Goal: Task Accomplishment & Management: Manage account settings

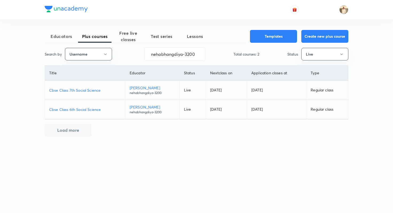
click at [140, 105] on p "[PERSON_NAME]" at bounding box center [152, 107] width 45 height 6
click at [94, 89] on p "Cbse Class 7th Social Science" at bounding box center [85, 90] width 72 height 6
click at [98, 108] on p "Cbse Class 6th Social Science" at bounding box center [85, 110] width 72 height 6
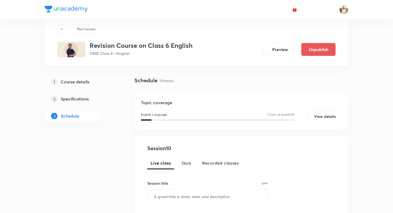
scroll to position [18, 0]
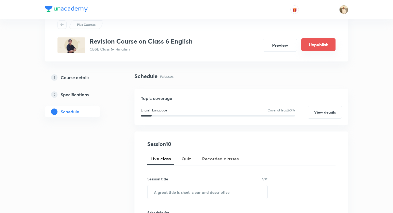
click at [311, 48] on button "Unpublish" at bounding box center [319, 44] width 34 height 13
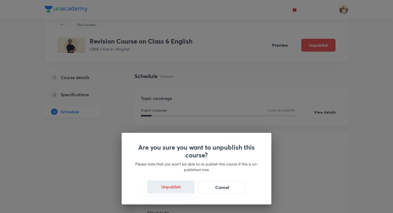
click at [170, 191] on button "Unpublish" at bounding box center [170, 187] width 47 height 13
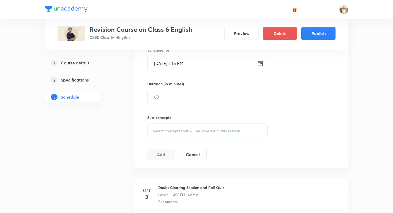
scroll to position [163, 0]
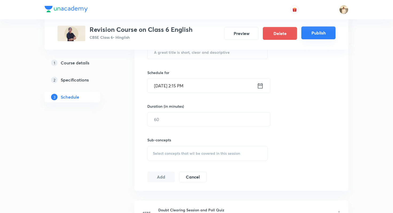
click at [317, 31] on button "Publish" at bounding box center [319, 32] width 34 height 13
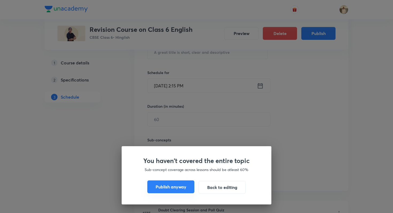
click at [185, 185] on button "Publish anyway" at bounding box center [170, 187] width 47 height 13
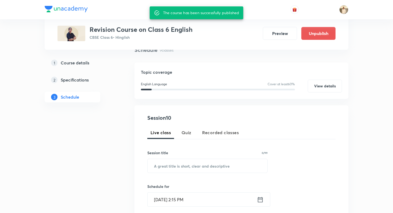
scroll to position [0, 0]
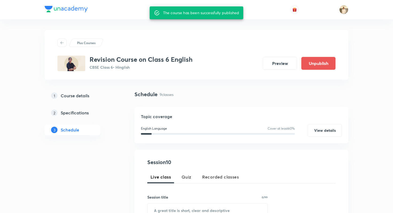
click at [85, 97] on h5 "Course details" at bounding box center [75, 96] width 29 height 6
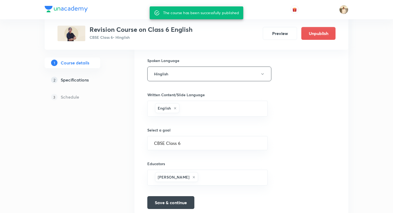
scroll to position [240, 0]
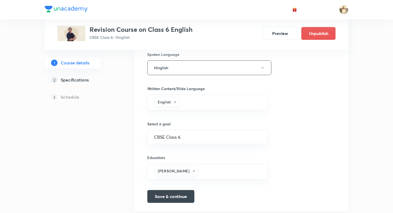
click at [301, 71] on div "Course title 34/80 Revision Course on Class 6 English ​ Educator type Unacademy…" at bounding box center [241, 31] width 188 height 344
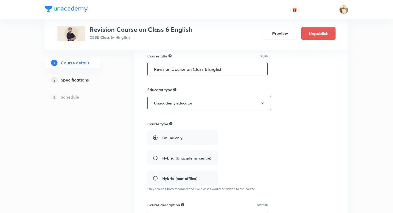
scroll to position [0, 0]
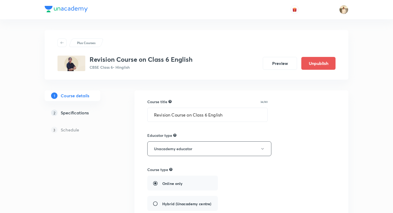
click at [74, 130] on h5 "Schedule" at bounding box center [70, 130] width 18 height 6
click at [81, 111] on h5 "Specifications" at bounding box center [75, 113] width 28 height 6
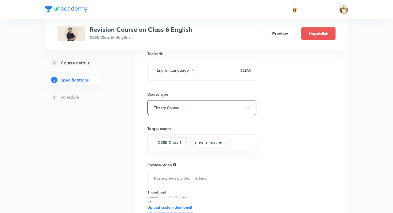
scroll to position [97, 0]
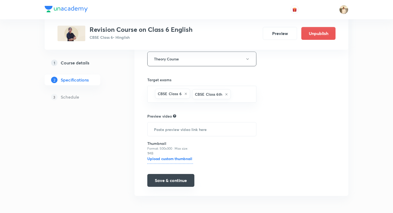
click at [188, 179] on button "Save & continue" at bounding box center [170, 180] width 47 height 13
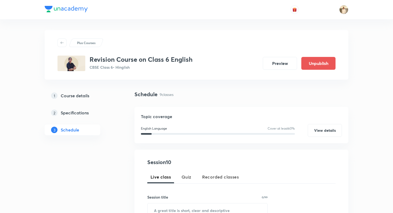
scroll to position [29, 0]
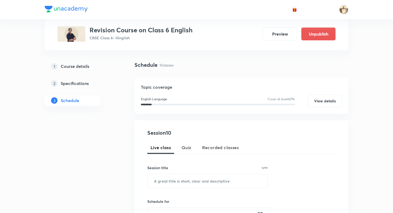
click at [97, 68] on div "1 Course details" at bounding box center [82, 66] width 62 height 6
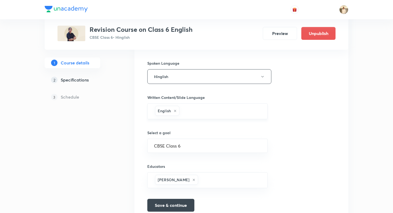
scroll to position [256, 0]
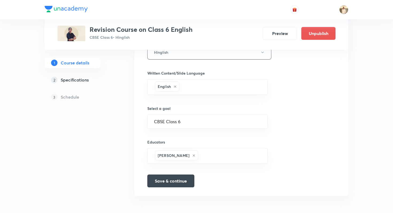
click at [84, 98] on div "3 Schedule" at bounding box center [81, 97] width 73 height 11
click at [71, 99] on h5 "Schedule" at bounding box center [70, 97] width 18 height 6
click at [76, 82] on h5 "Specifications" at bounding box center [75, 80] width 28 height 6
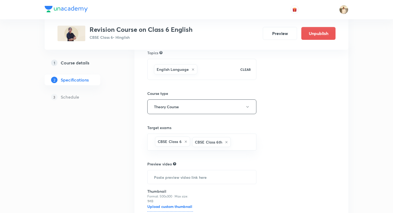
scroll to position [97, 0]
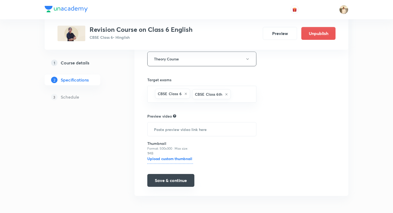
click at [155, 183] on button "Save & continue" at bounding box center [170, 180] width 47 height 13
click at [75, 97] on h5 "Schedule" at bounding box center [70, 97] width 18 height 6
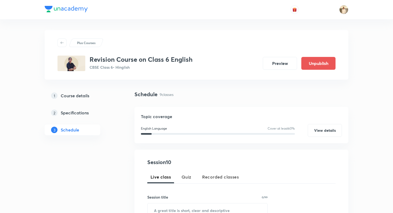
scroll to position [10, 0]
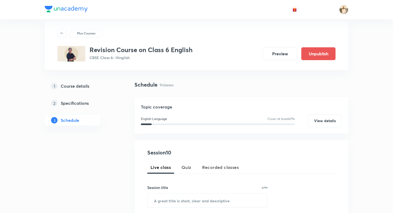
click at [89, 88] on div "1 Course details" at bounding box center [82, 86] width 62 height 6
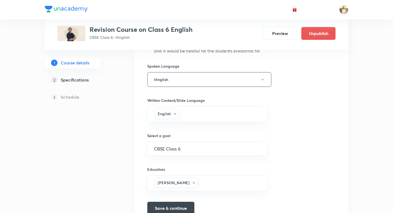
scroll to position [229, 0]
click at [134, 109] on div "Plus Courses Revision Course on Class 6 English CBSE Class 6 • Hinglish Preview…" at bounding box center [197, 15] width 304 height 429
click at [79, 98] on div "3 Schedule" at bounding box center [81, 97] width 73 height 11
click at [81, 78] on h5 "Specifications" at bounding box center [75, 80] width 28 height 6
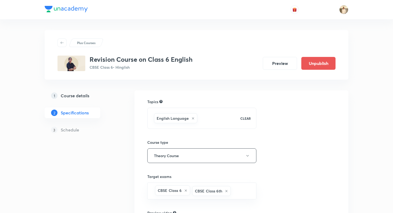
scroll to position [97, 0]
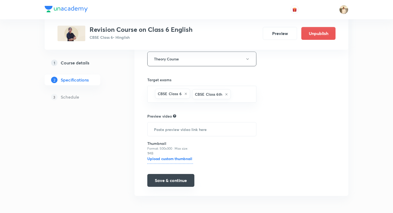
click at [161, 176] on button "Save & continue" at bounding box center [170, 180] width 47 height 13
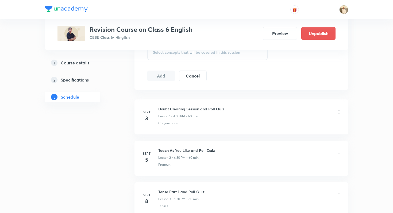
scroll to position [260, 0]
click at [84, 64] on h5 "Course details" at bounding box center [75, 63] width 29 height 6
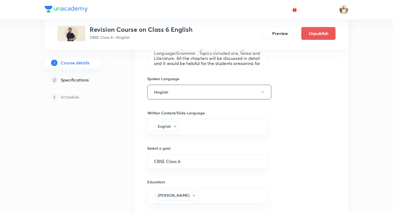
scroll to position [218, 0]
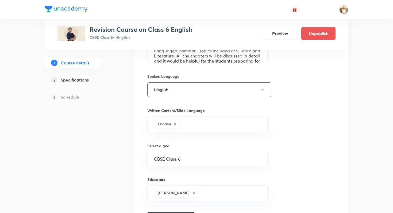
click at [83, 75] on link "2 Specifications" at bounding box center [81, 80] width 73 height 11
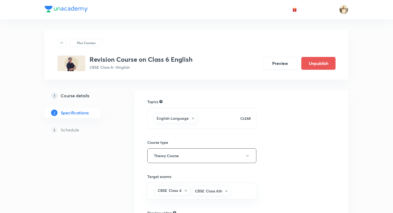
scroll to position [97, 0]
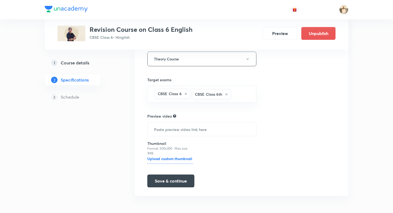
click at [166, 189] on div "Topics English Language CLEAR Course type Theory Course Target exams CBSE Class…" at bounding box center [242, 95] width 214 height 203
click at [166, 187] on button "Save & continue" at bounding box center [170, 180] width 47 height 13
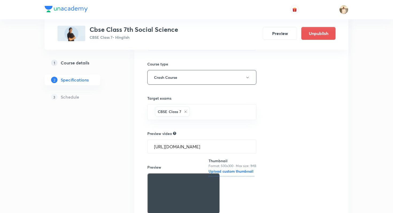
scroll to position [92, 0]
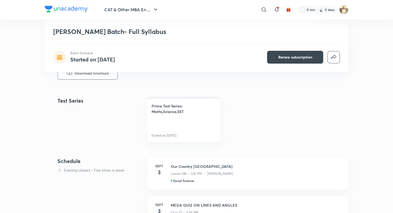
scroll to position [204, 0]
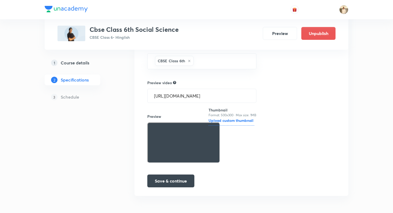
scroll to position [139, 0]
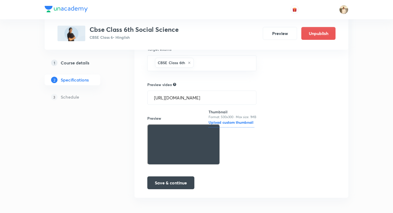
click at [288, 24] on div "Plus Courses Cbse Class 6th Social Science CBSE Class 6 • Hinglish Preview Unpu…" at bounding box center [197, 25] width 278 height 33
click at [310, 38] on button "Unpublish" at bounding box center [319, 32] width 34 height 13
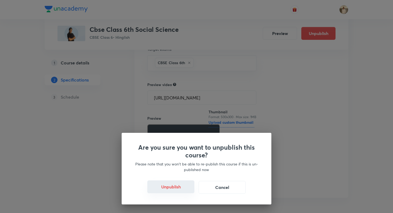
click at [171, 191] on button "Unpublish" at bounding box center [170, 187] width 47 height 13
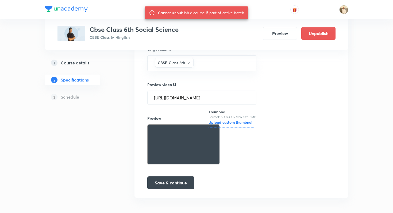
scroll to position [0, 0]
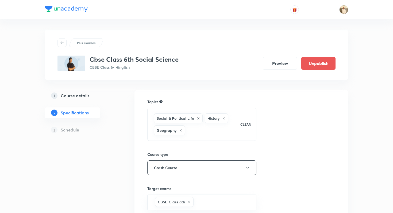
click at [88, 100] on link "1 Course details" at bounding box center [81, 95] width 73 height 11
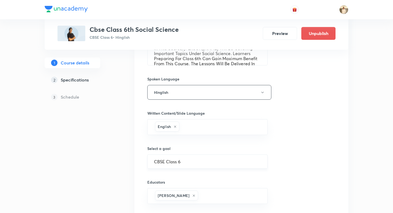
scroll to position [36, 0]
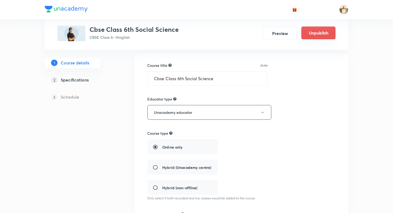
click at [307, 34] on button "Unpublish" at bounding box center [319, 32] width 34 height 13
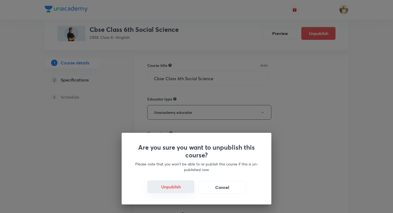
click at [182, 182] on button "Unpublish" at bounding box center [170, 187] width 47 height 13
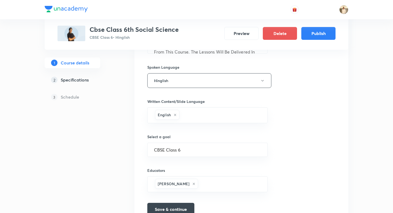
scroll to position [256, 0]
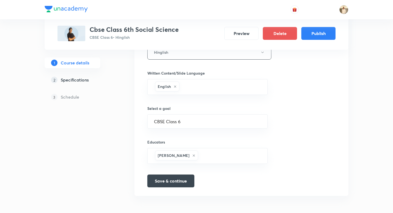
click at [81, 99] on div "3 Schedule" at bounding box center [81, 97] width 73 height 11
click at [62, 97] on h5 "Schedule" at bounding box center [70, 97] width 18 height 6
click at [70, 82] on h5 "Specifications" at bounding box center [75, 80] width 28 height 6
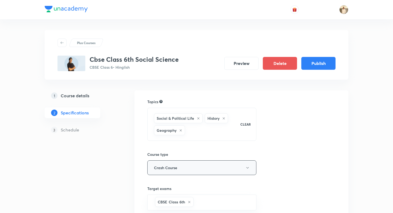
scroll to position [141, 0]
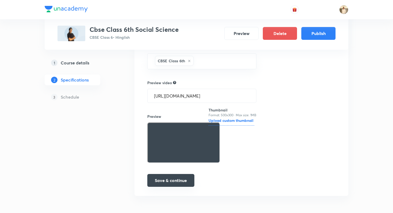
click at [168, 184] on button "Save & continue" at bounding box center [170, 180] width 47 height 13
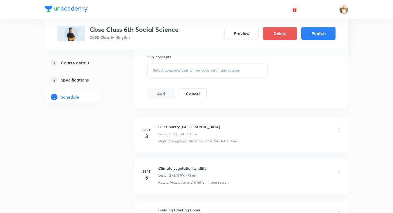
scroll to position [248, 0]
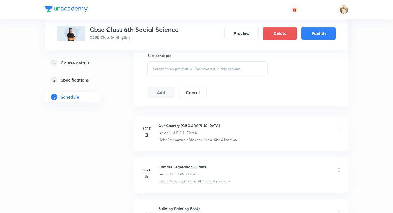
click at [175, 143] on li "Sept 3 Our Country India Lesson 1 • 3:15 PM • 70 min Major Physiographic Divisi…" at bounding box center [242, 133] width 214 height 35
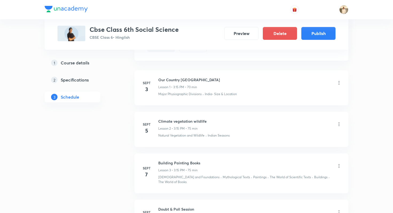
scroll to position [295, 0]
click at [338, 81] on icon at bounding box center [339, 81] width 5 height 5
click at [293, 96] on p "Edit" at bounding box center [290, 96] width 7 height 6
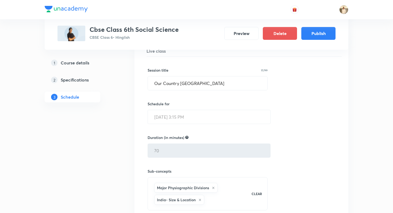
scroll to position [169, 0]
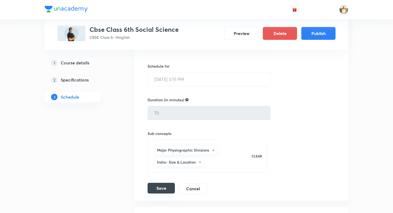
click at [167, 185] on button "Save" at bounding box center [161, 188] width 27 height 11
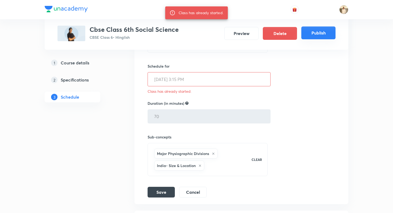
click at [306, 29] on button "Publish" at bounding box center [319, 32] width 34 height 13
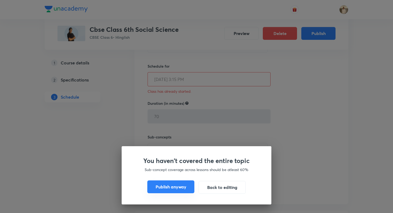
click at [169, 187] on button "Publish anyway" at bounding box center [170, 187] width 47 height 13
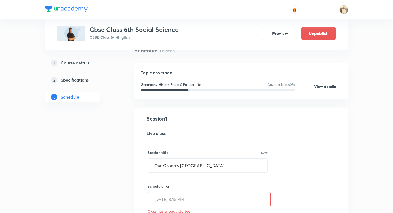
scroll to position [45, 0]
click at [85, 62] on h5 "Course details" at bounding box center [75, 63] width 29 height 6
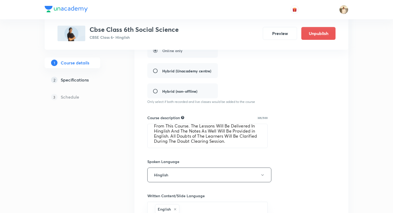
scroll to position [57, 0]
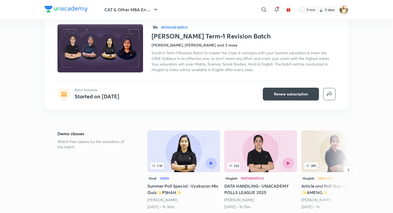
scroll to position [34, 0]
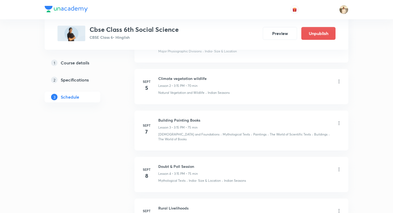
scroll to position [333, 0]
click at [337, 166] on icon at bounding box center [339, 168] width 5 height 5
click at [311, 173] on li "Edit" at bounding box center [312, 177] width 59 height 10
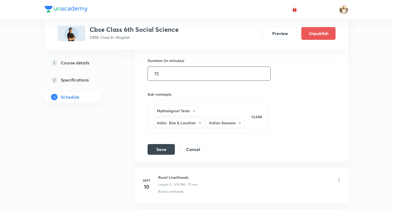
click at [175, 73] on input "75" at bounding box center [209, 74] width 123 height 14
type input "70"
click at [157, 144] on button "Save" at bounding box center [161, 149] width 27 height 11
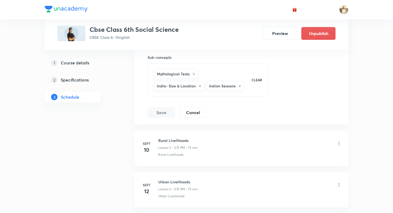
scroll to position [371, 0]
click at [169, 109] on button "Save" at bounding box center [161, 111] width 27 height 11
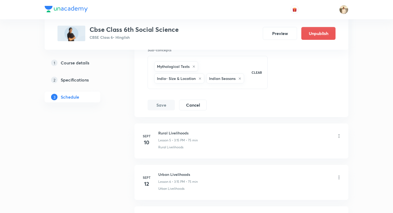
scroll to position [379, 0]
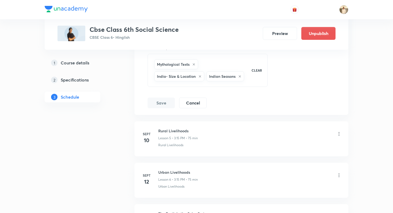
click at [339, 131] on icon at bounding box center [339, 133] width 5 height 5
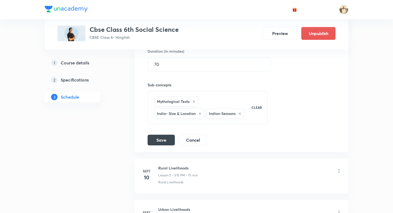
scroll to position [369, 0]
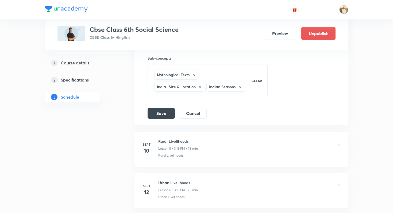
click at [340, 142] on icon at bounding box center [339, 144] width 5 height 5
click at [355, 133] on div "Plus Courses Cbse Class 6th Social Science CBSE Class 6 • Hinglish Preview Unpu…" at bounding box center [196, 90] width 393 height 919
click at [155, 108] on button "Save" at bounding box center [161, 113] width 27 height 11
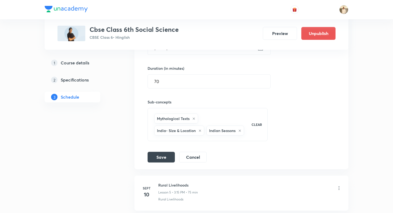
scroll to position [327, 0]
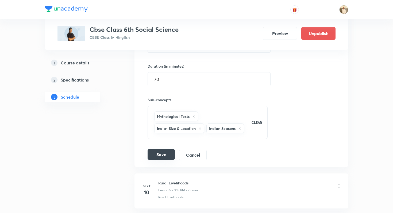
click at [168, 153] on button "Save" at bounding box center [161, 154] width 27 height 11
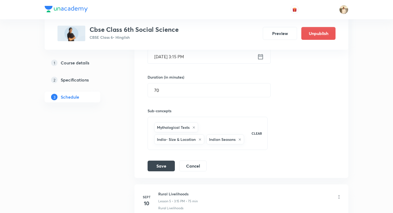
scroll to position [330, 0]
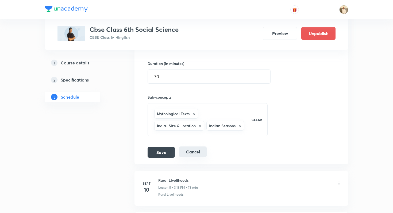
click at [204, 150] on button "Cancel" at bounding box center [193, 152] width 28 height 11
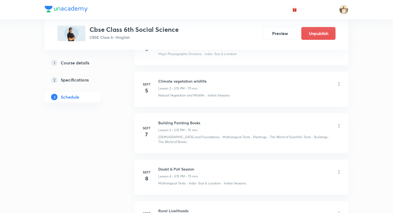
scroll to position [155, 0]
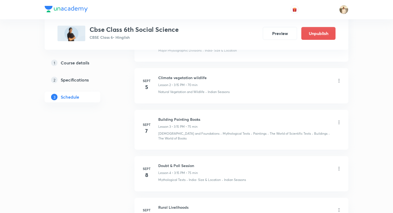
click at [337, 166] on icon at bounding box center [339, 168] width 5 height 5
click at [320, 176] on li "Edit" at bounding box center [312, 178] width 59 height 10
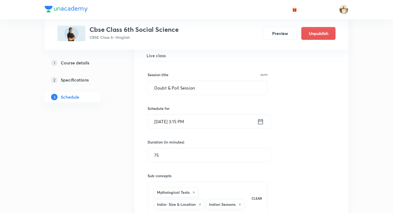
scroll to position [264, 0]
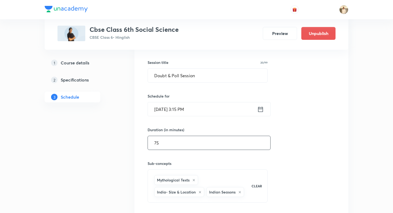
click at [171, 136] on input "75" at bounding box center [209, 143] width 123 height 14
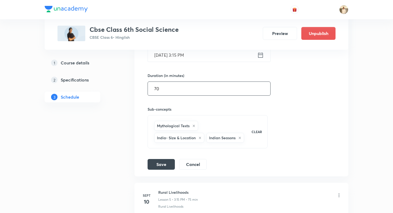
scroll to position [320, 0]
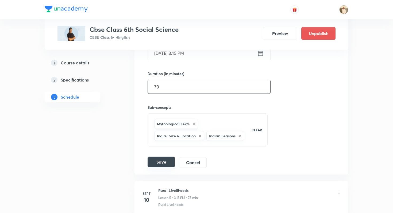
type input "70"
click at [167, 159] on button "Save" at bounding box center [161, 162] width 27 height 11
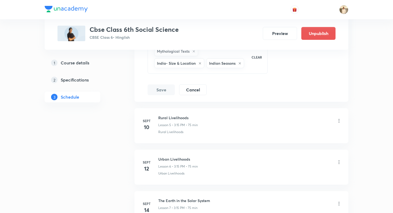
scroll to position [396, 0]
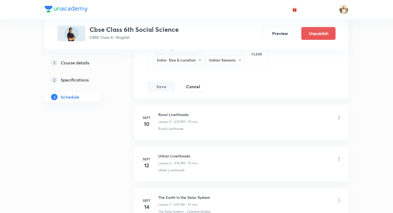
click at [338, 115] on icon at bounding box center [339, 117] width 5 height 5
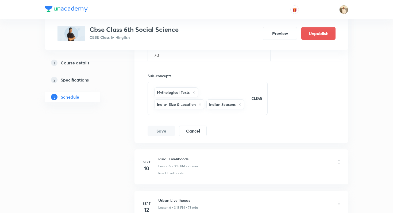
scroll to position [360, 0]
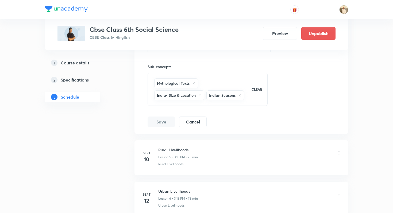
click at [339, 151] on icon at bounding box center [339, 152] width 1 height 3
click at [338, 150] on icon at bounding box center [339, 152] width 5 height 5
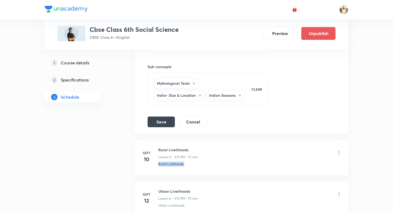
click at [338, 150] on icon at bounding box center [339, 152] width 5 height 5
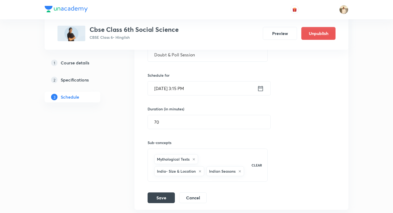
scroll to position [284, 0]
click at [223, 117] on input "70" at bounding box center [209, 123] width 123 height 14
type input "7"
type input "70"
click at [168, 192] on button "Save" at bounding box center [161, 197] width 27 height 11
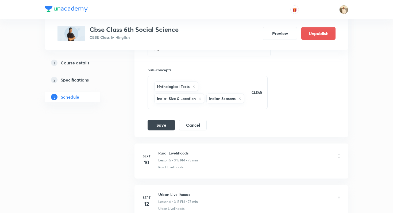
scroll to position [353, 0]
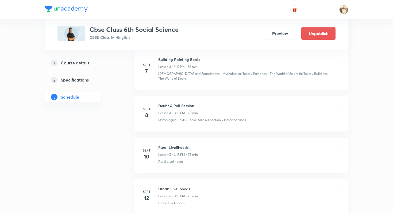
scroll to position [397, 0]
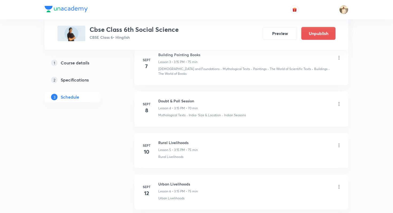
click at [340, 143] on icon at bounding box center [339, 145] width 5 height 5
click at [309, 156] on li "Edit" at bounding box center [312, 155] width 59 height 10
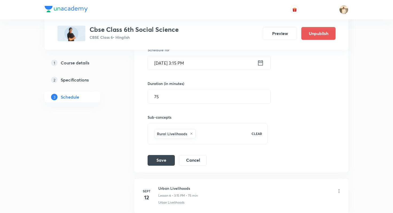
scroll to position [351, 0]
click at [168, 93] on input "75" at bounding box center [209, 98] width 123 height 14
type input "70"
click at [157, 155] on button "Save" at bounding box center [161, 160] width 27 height 11
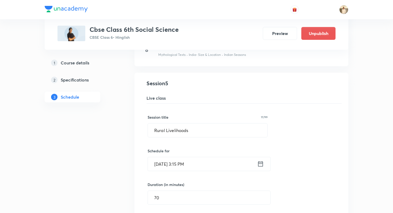
scroll to position [281, 0]
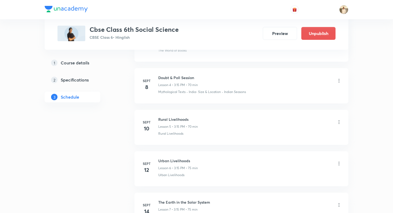
scroll to position [421, 0]
click at [342, 158] on li "[DATE] Urban Livelihoods Lesson 6 • 3:15 PM • 75 min Urban Livelihoods" at bounding box center [242, 168] width 214 height 35
click at [341, 161] on icon at bounding box center [339, 163] width 5 height 5
click at [294, 174] on p "Edit" at bounding box center [290, 172] width 7 height 6
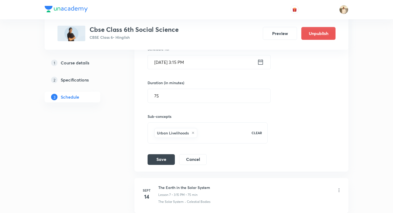
scroll to position [389, 0]
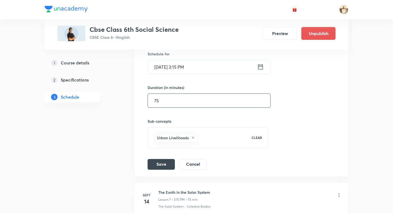
click at [174, 101] on input "75" at bounding box center [209, 101] width 123 height 14
type input "70"
click at [159, 159] on button "Save" at bounding box center [161, 164] width 27 height 11
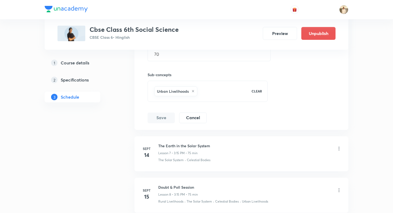
scroll to position [457, 0]
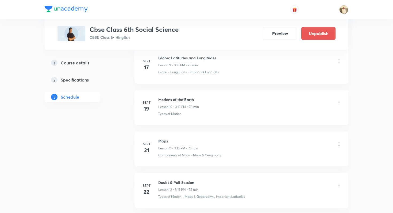
click at [148, 188] on h4 "22" at bounding box center [146, 192] width 11 height 8
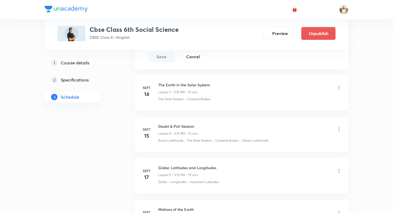
scroll to position [417, 0]
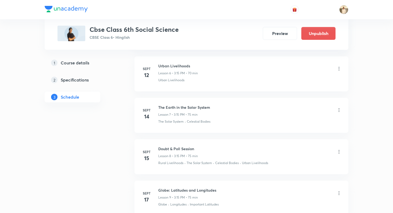
scroll to position [517, 0]
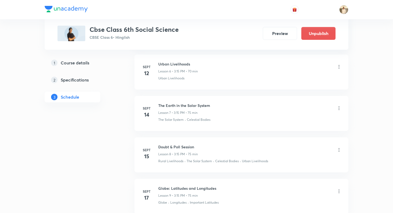
click at [338, 147] on icon at bounding box center [339, 149] width 5 height 5
click at [313, 156] on li "Edit" at bounding box center [312, 159] width 59 height 10
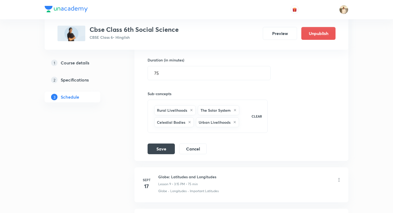
scroll to position [485, 0]
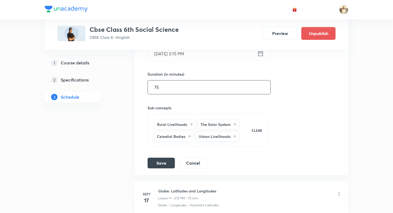
click at [182, 81] on input "75" at bounding box center [209, 88] width 123 height 14
type input "70"
click at [171, 157] on button "Save" at bounding box center [161, 162] width 27 height 11
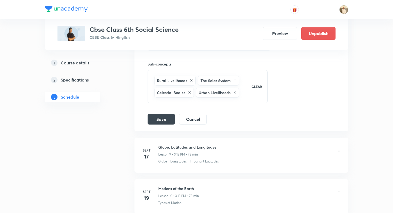
scroll to position [573, 0]
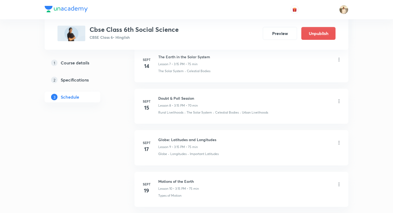
scroll to position [569, 0]
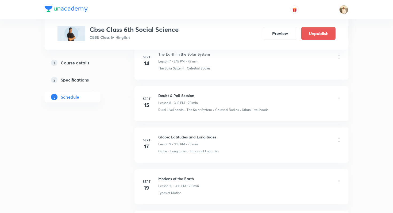
click at [341, 138] on icon at bounding box center [339, 140] width 5 height 5
click at [299, 149] on li "Edit" at bounding box center [312, 149] width 59 height 10
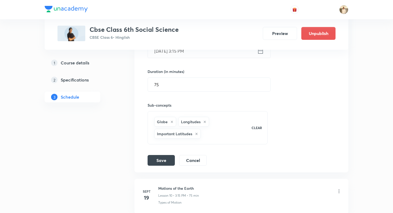
scroll to position [517, 0]
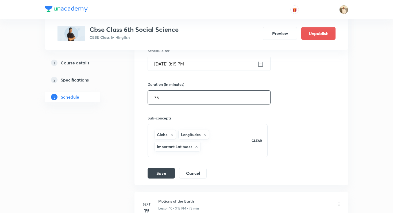
click at [183, 96] on input "75" at bounding box center [209, 98] width 123 height 14
type input "70"
click at [166, 167] on button "Save" at bounding box center [161, 172] width 27 height 11
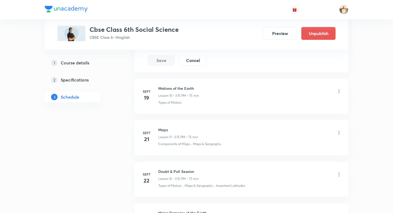
scroll to position [629, 0]
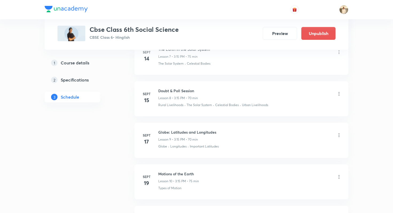
scroll to position [587, 0]
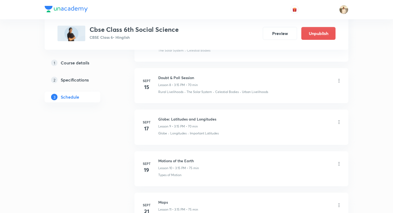
click at [339, 162] on div at bounding box center [339, 164] width 5 height 6
click at [339, 161] on icon at bounding box center [339, 163] width 5 height 5
click at [290, 175] on p "Edit" at bounding box center [290, 173] width 7 height 6
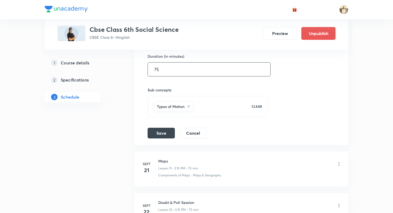
click at [177, 70] on input "75" at bounding box center [209, 70] width 123 height 14
type input "70"
click at [159, 127] on button "Save" at bounding box center [161, 132] width 27 height 11
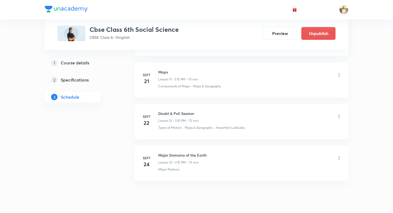
scroll to position [688, 0]
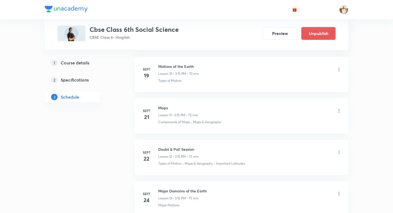
scroll to position [640, 0]
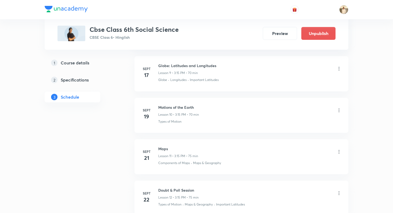
click at [338, 146] on div "Maps Lesson 11 • 3:15 PM • 75 min" at bounding box center [250, 152] width 184 height 13
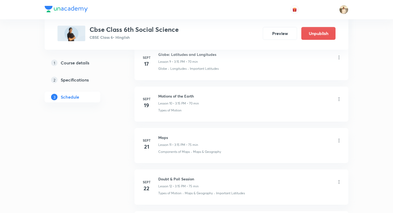
scroll to position [652, 0]
click at [340, 178] on icon at bounding box center [339, 180] width 5 height 5
click at [311, 189] on li "Edit" at bounding box center [312, 190] width 59 height 10
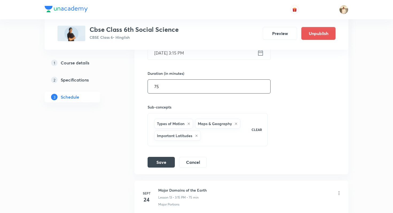
click at [208, 86] on input "75" at bounding box center [209, 87] width 123 height 14
type input "70"
click at [160, 161] on button "Save" at bounding box center [161, 162] width 27 height 11
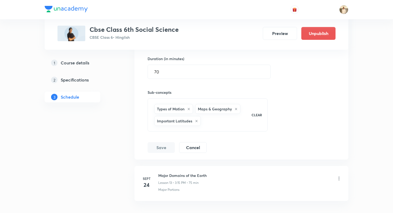
scroll to position [700, 0]
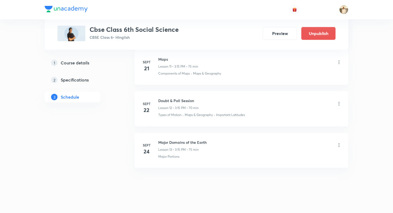
scroll to position [688, 0]
